Goal: Task Accomplishment & Management: Use online tool/utility

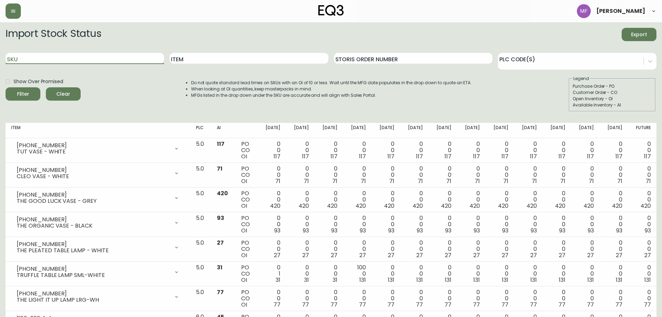
click at [93, 56] on input "SKU" at bounding box center [85, 58] width 159 height 11
paste input "[PHONE_NUMBER]"
click at [6, 87] on button "Filter" at bounding box center [23, 93] width 35 height 13
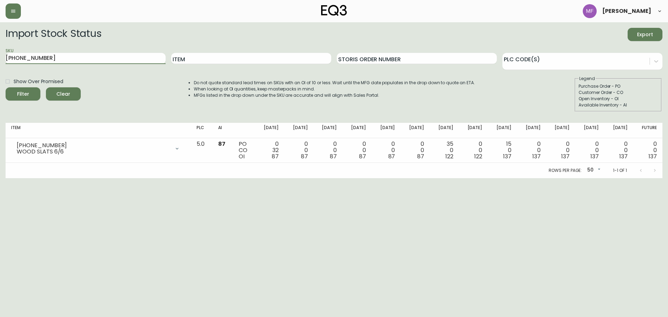
drag, startPoint x: 43, startPoint y: 59, endPoint x: -30, endPoint y: 54, distance: 73.6
click at [0, 54] on html "[PERSON_NAME] Import Stock Status Export SKU [PHONE_NUMBER] Item Storis Order N…" at bounding box center [334, 89] width 668 height 178
paste input "[PHONE_NUMBER]"
click at [6, 87] on button "Filter" at bounding box center [23, 93] width 35 height 13
drag, startPoint x: 28, startPoint y: 53, endPoint x: -22, endPoint y: 41, distance: 50.7
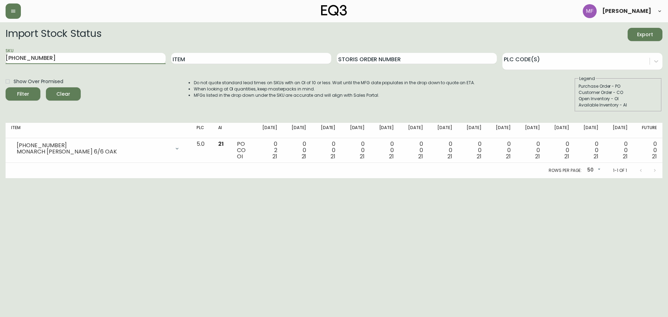
click at [0, 41] on html "[PERSON_NAME] Import Stock Status Export SKU [PHONE_NUMBER] Item Storis Order N…" at bounding box center [334, 89] width 668 height 178
paste input "05"
click at [6, 87] on button "Filter" at bounding box center [23, 93] width 35 height 13
click at [61, 60] on input "[PHONE_NUMBER]\" at bounding box center [86, 58] width 160 height 11
click at [6, 87] on button "Filter" at bounding box center [23, 93] width 35 height 13
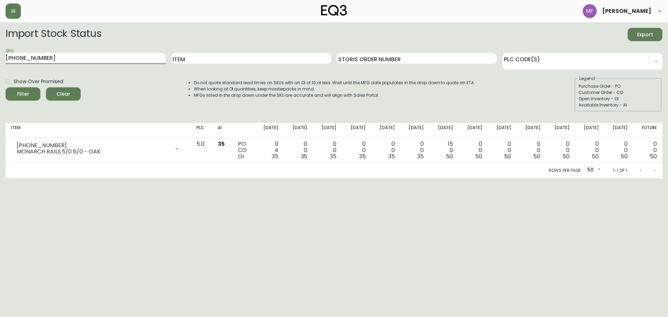
drag, startPoint x: -34, startPoint y: 59, endPoint x: -74, endPoint y: 60, distance: 40.3
click at [0, 60] on html "[PERSON_NAME] Import Stock Status Export SKU [PHONE_NUMBER] Item Storis Order N…" at bounding box center [334, 89] width 668 height 178
paste input "16"
type input "[PHONE_NUMBER]"
click at [6, 87] on button "Filter" at bounding box center [23, 93] width 35 height 13
